Goal: Communication & Community: Connect with others

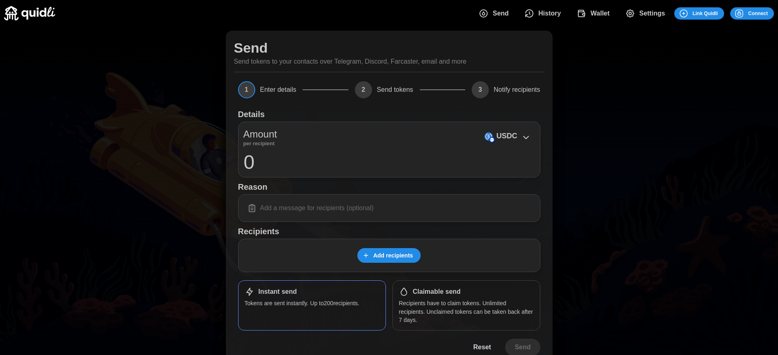
click at [758, 13] on span "Connect" at bounding box center [758, 13] width 20 height 11
click at [764, 13] on div "Log in or sign up Submit Continue with Email Discord Farcaster Telegram_logo Te…" at bounding box center [389, 177] width 778 height 355
click at [764, 13] on div "Log in or sign up Submit Continue with Email Discord Farcaster Telegram_logo Te…" at bounding box center [392, 177] width 784 height 355
click at [437, 292] on h1 "Claimable send" at bounding box center [437, 292] width 48 height 9
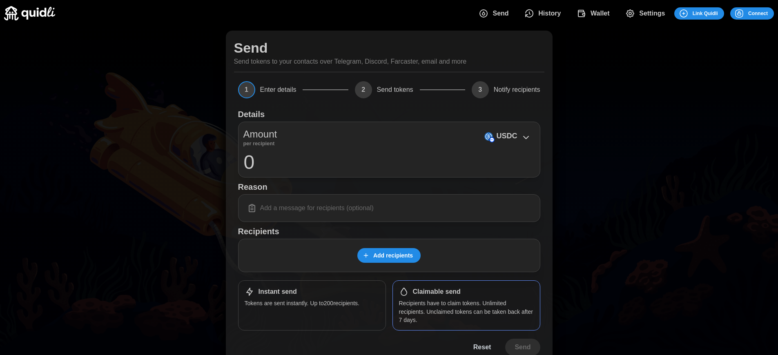
click at [758, 13] on span "Connect" at bounding box center [758, 13] width 20 height 11
click at [764, 13] on div "Log in or sign up Submit Continue with Email Discord Farcaster Telegram_logo Te…" at bounding box center [389, 177] width 778 height 355
click at [764, 13] on div "Log in or sign up Submit Continue with Email Discord Farcaster Telegram_logo Te…" at bounding box center [392, 177] width 784 height 355
click at [758, 13] on span "Connect" at bounding box center [758, 13] width 20 height 11
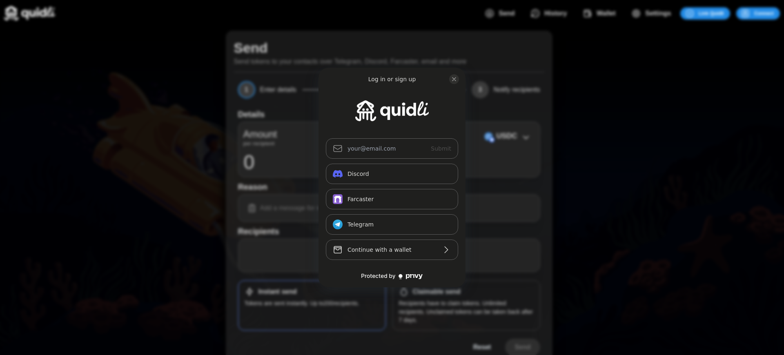
click at [764, 13] on div "Log in or sign up Submit Continue with Email Discord Farcaster Telegram_logo Te…" at bounding box center [392, 177] width 784 height 355
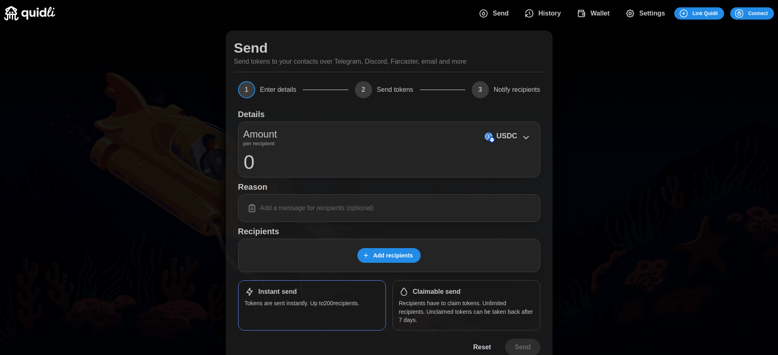
click at [758, 13] on span "Connect" at bounding box center [758, 13] width 20 height 11
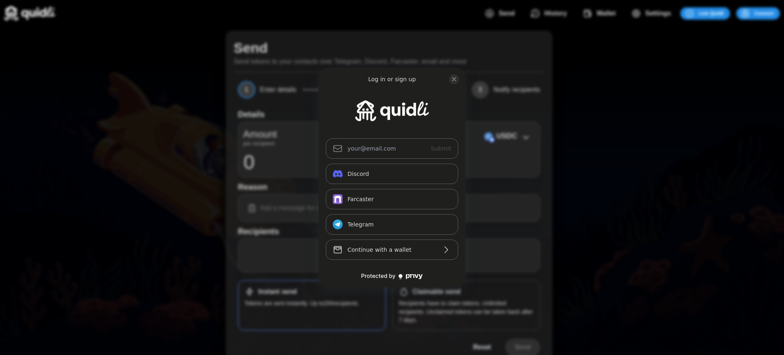
click at [437, 292] on div "Log in or sign up Submit Continue with Email Discord Farcaster Telegram_logo Te…" at bounding box center [392, 177] width 784 height 355
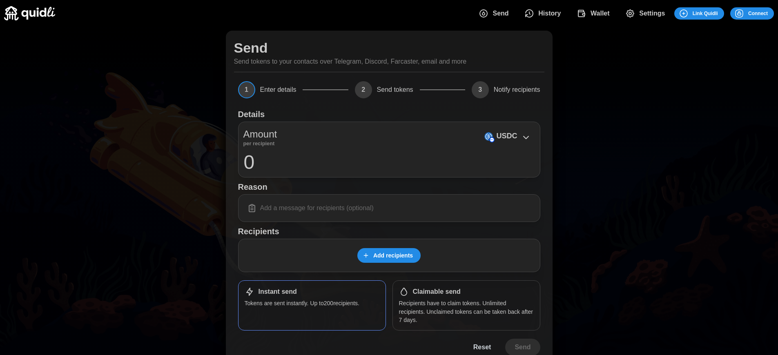
click at [437, 292] on h1 "Claimable send" at bounding box center [437, 292] width 48 height 9
click at [758, 13] on span "Connect" at bounding box center [758, 13] width 20 height 11
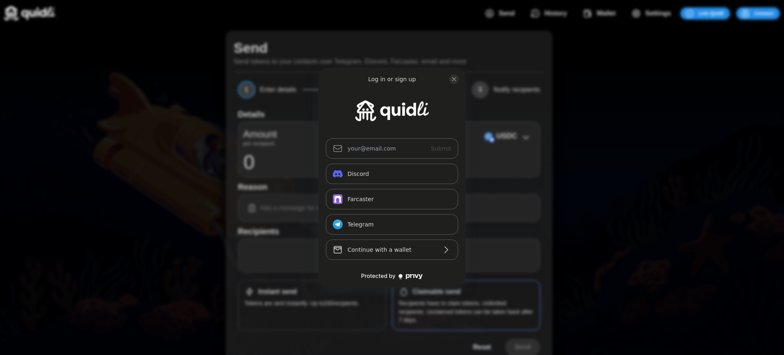
click at [437, 292] on div "Log in or sign up Submit Continue with Email Discord Farcaster Telegram_logo Te…" at bounding box center [392, 177] width 784 height 355
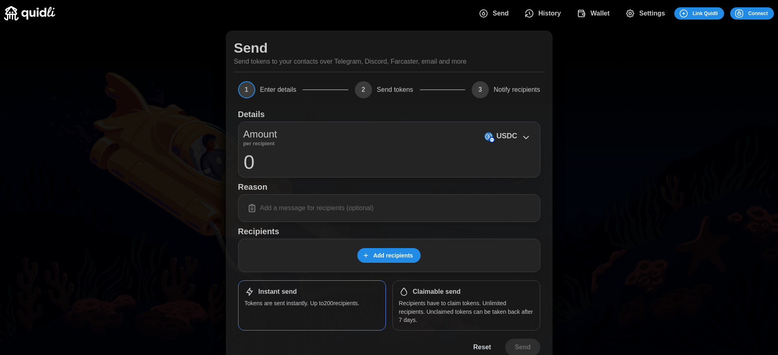
click at [758, 13] on span "Connect" at bounding box center [758, 13] width 20 height 11
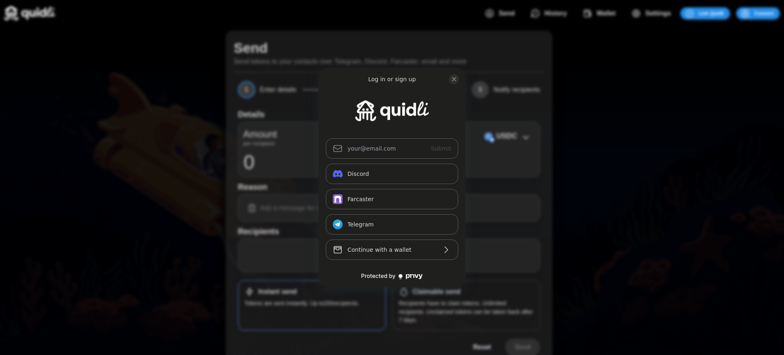
click at [437, 292] on div "Log in or sign up Submit Continue with Email Discord Farcaster Telegram_logo Te…" at bounding box center [392, 177] width 784 height 355
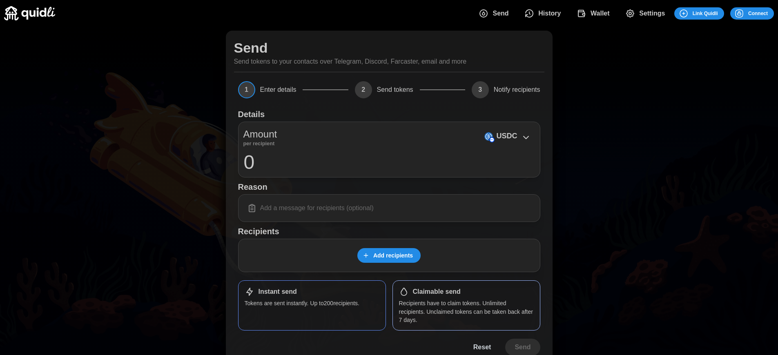
click at [437, 292] on h1 "Claimable send" at bounding box center [437, 292] width 48 height 9
click at [758, 13] on span "Connect" at bounding box center [758, 13] width 20 height 11
